Goal: Transaction & Acquisition: Purchase product/service

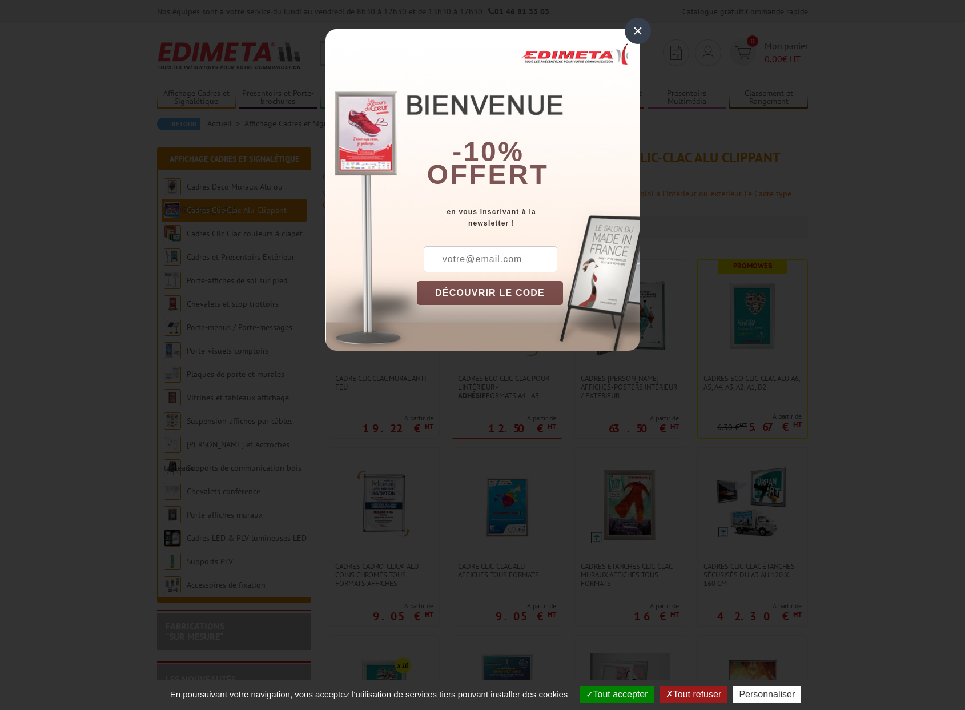
click at [641, 31] on div "×" at bounding box center [638, 31] width 26 height 26
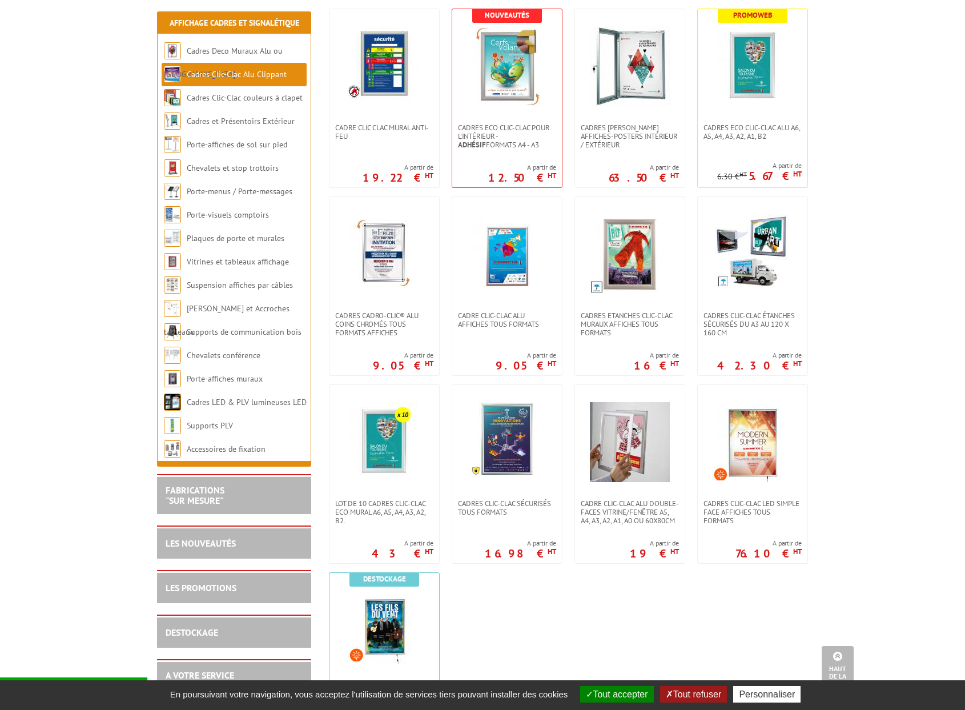
scroll to position [256, 0]
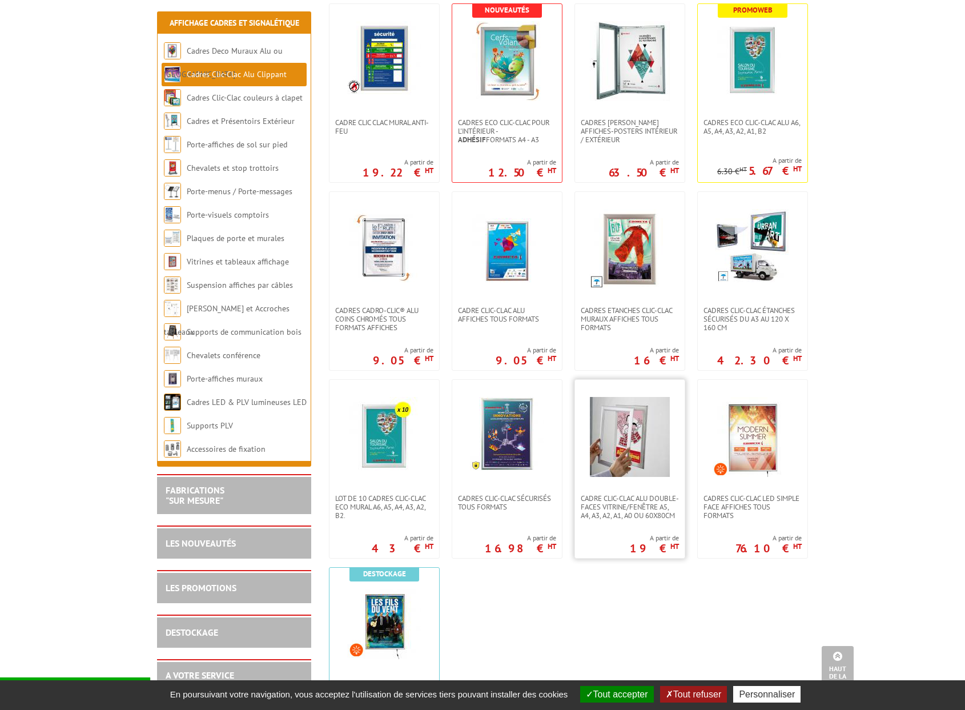
click at [649, 461] on img at bounding box center [630, 437] width 80 height 80
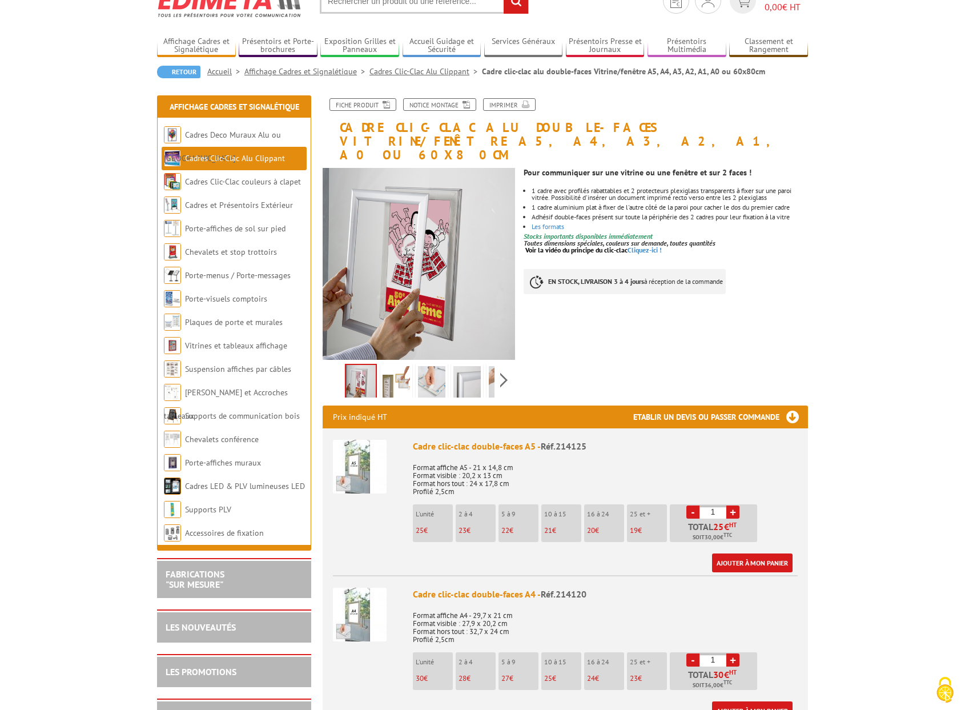
scroll to position [53, 0]
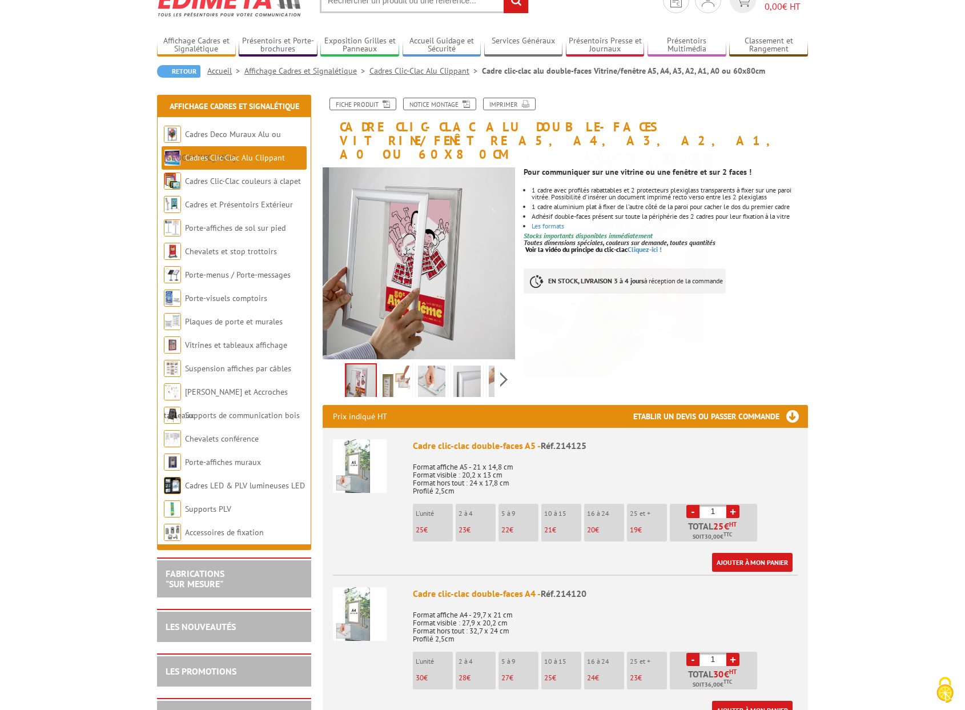
click at [395, 365] on img at bounding box center [396, 382] width 27 height 35
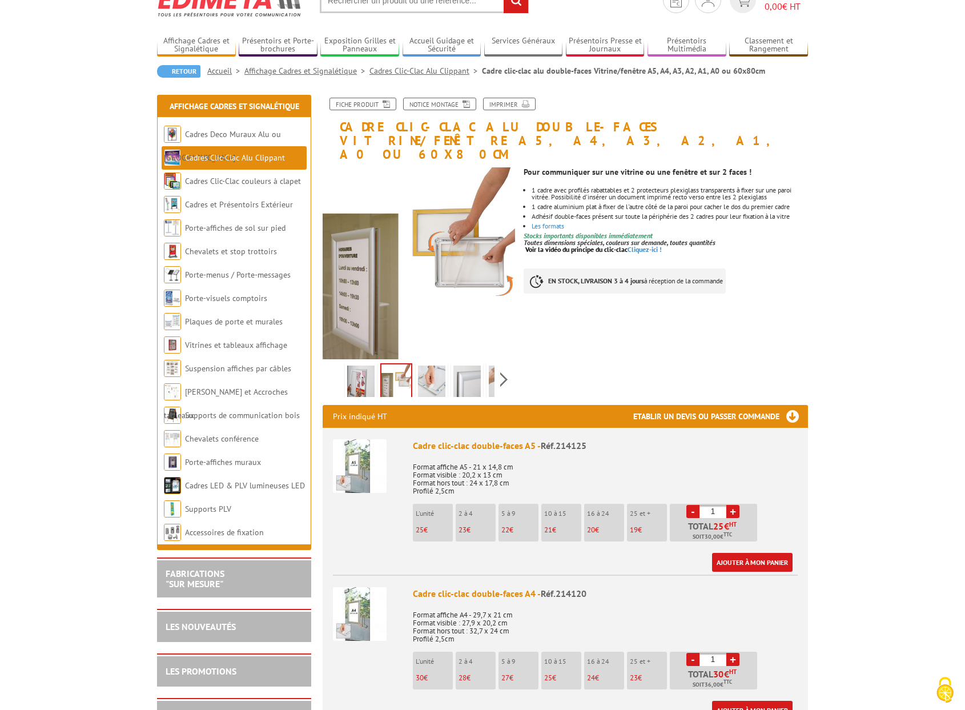
click at [436, 365] on img at bounding box center [431, 382] width 27 height 35
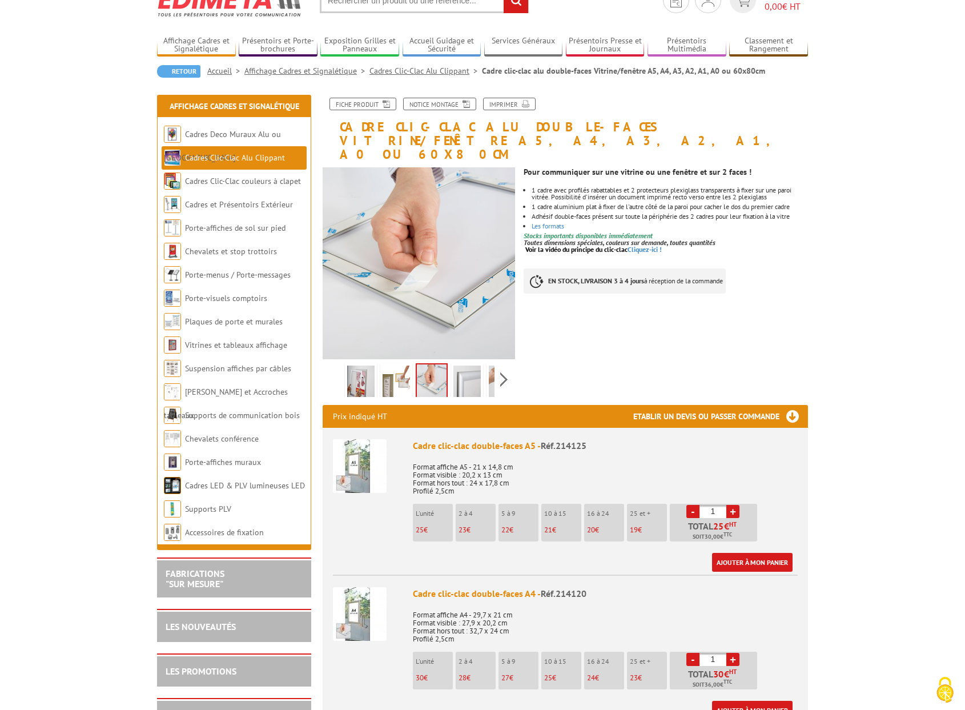
click at [460, 365] on img at bounding box center [466, 382] width 27 height 35
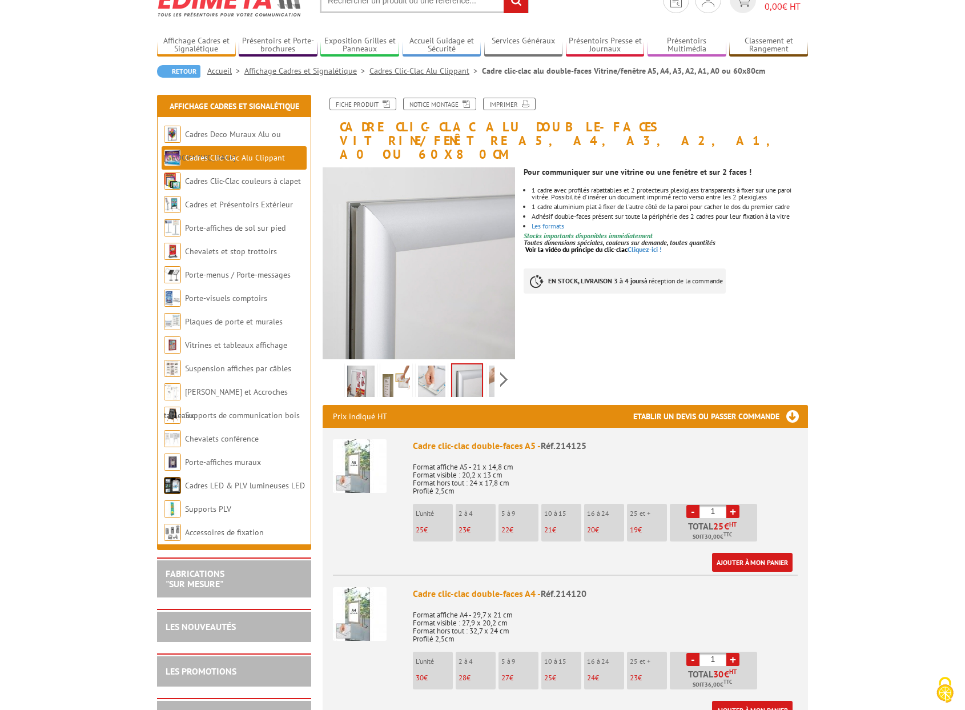
click at [505, 368] on div "Previous Next" at bounding box center [419, 379] width 192 height 40
click at [503, 367] on div "Previous Next" at bounding box center [419, 379] width 192 height 40
click at [483, 367] on img at bounding box center [476, 382] width 27 height 35
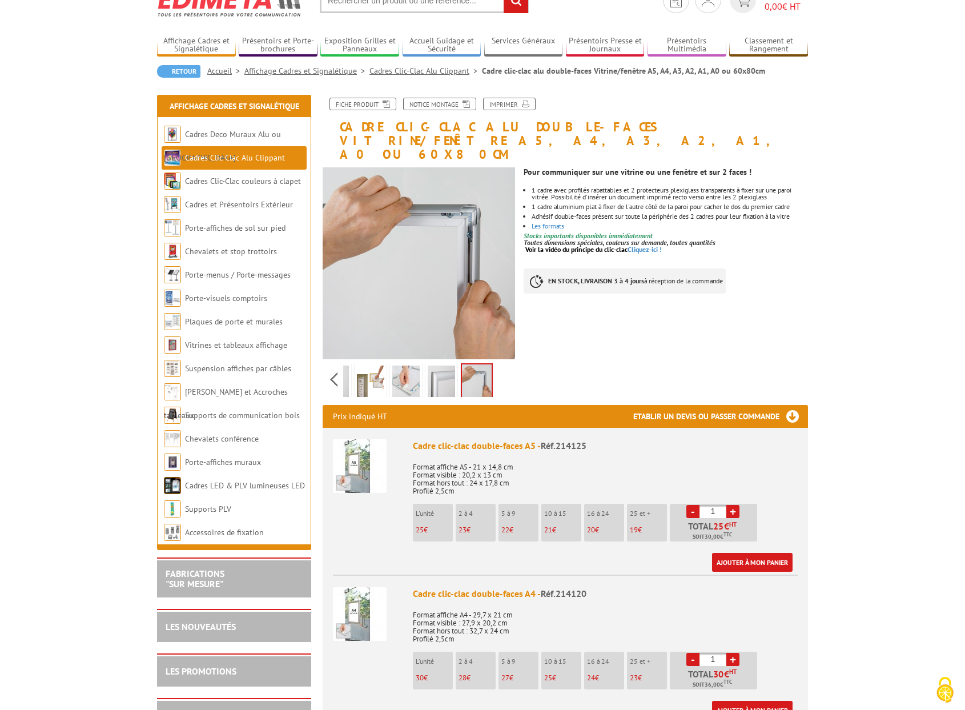
click at [437, 366] on img at bounding box center [441, 382] width 27 height 35
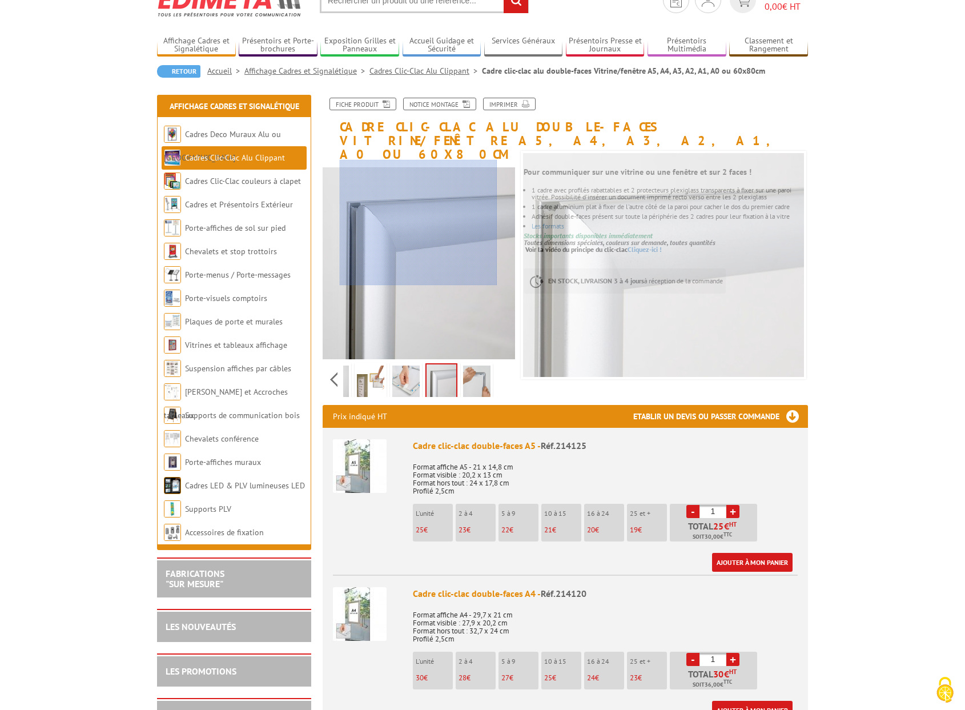
click at [419, 223] on div at bounding box center [419, 223] width 158 height 126
